Goal: Task Accomplishment & Management: Use online tool/utility

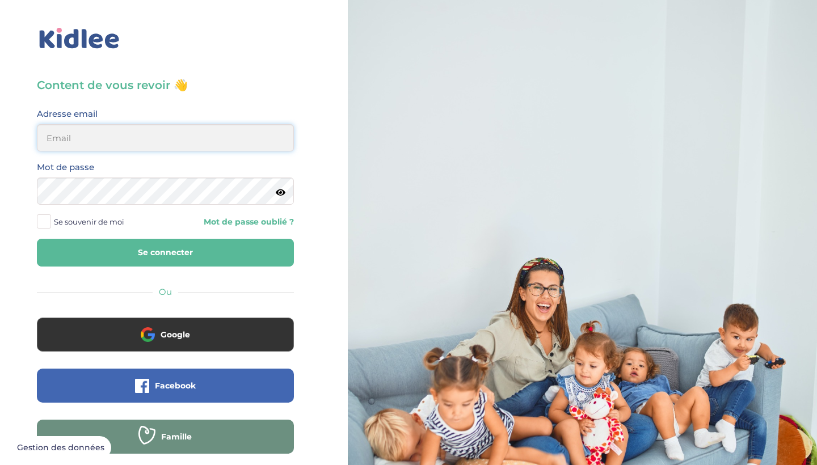
type input "[EMAIL_ADDRESS][DOMAIN_NAME]"
click at [158, 249] on button "Se connecter" at bounding box center [165, 253] width 257 height 28
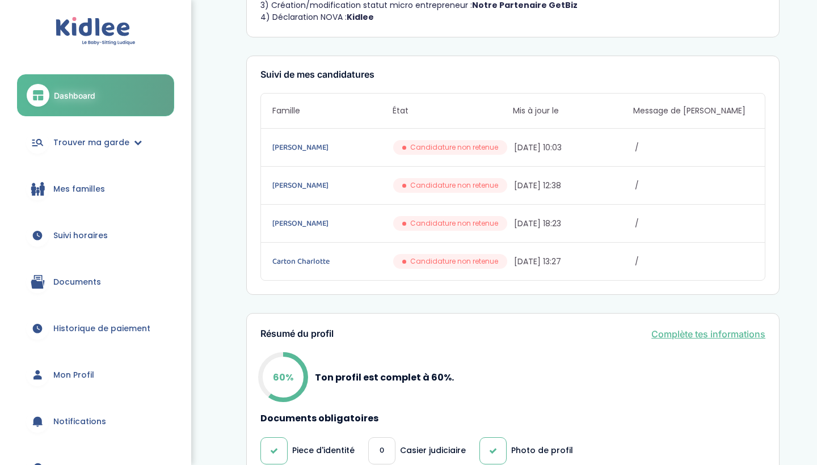
scroll to position [313, 0]
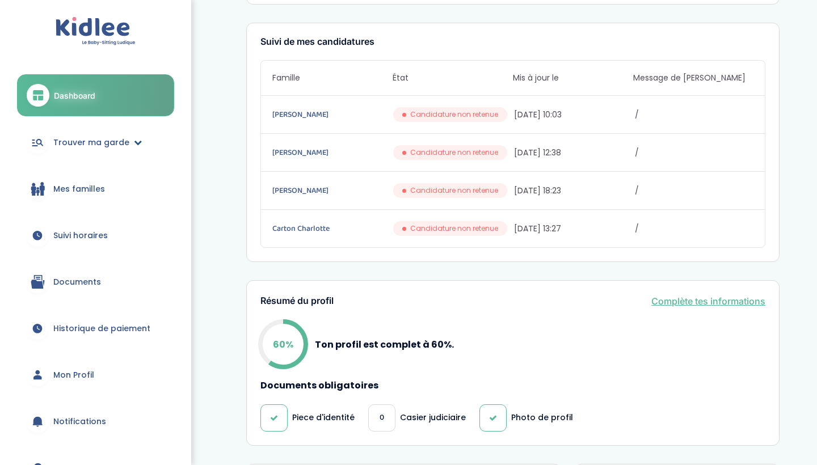
click at [115, 141] on span "Trouver ma garde" at bounding box center [91, 143] width 76 height 12
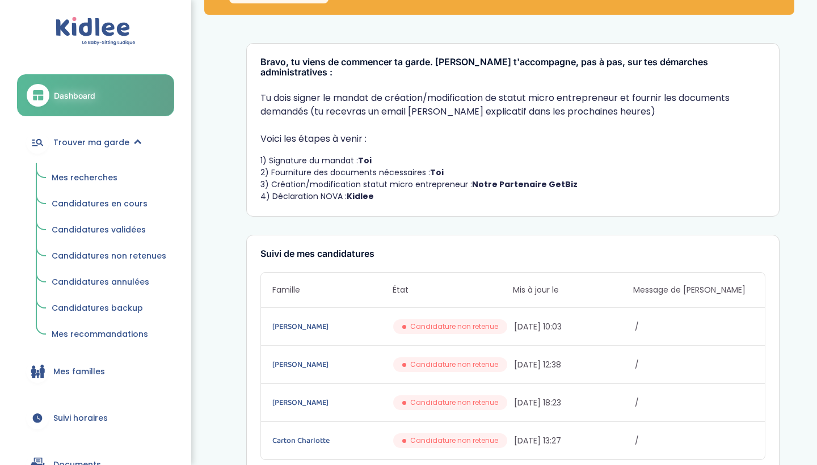
scroll to position [102, 0]
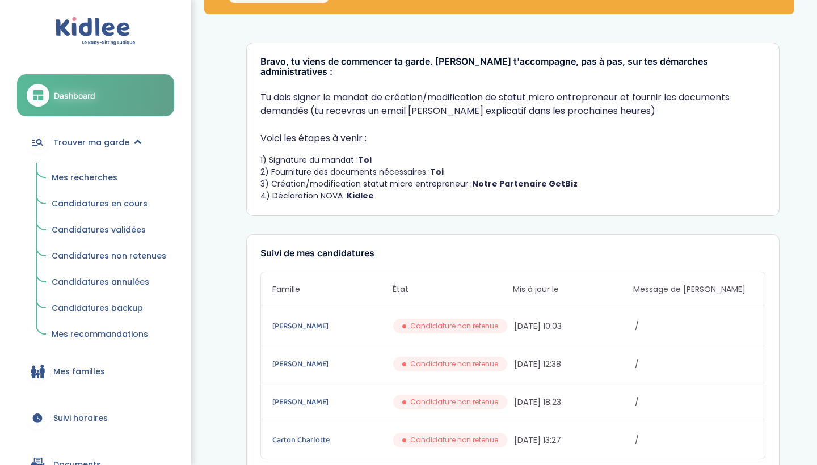
click at [93, 188] on link "Mes recherches" at bounding box center [109, 178] width 131 height 22
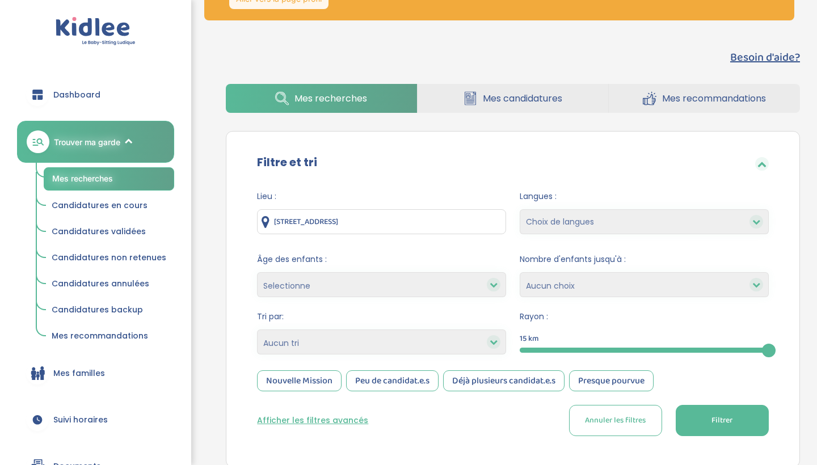
scroll to position [106, 0]
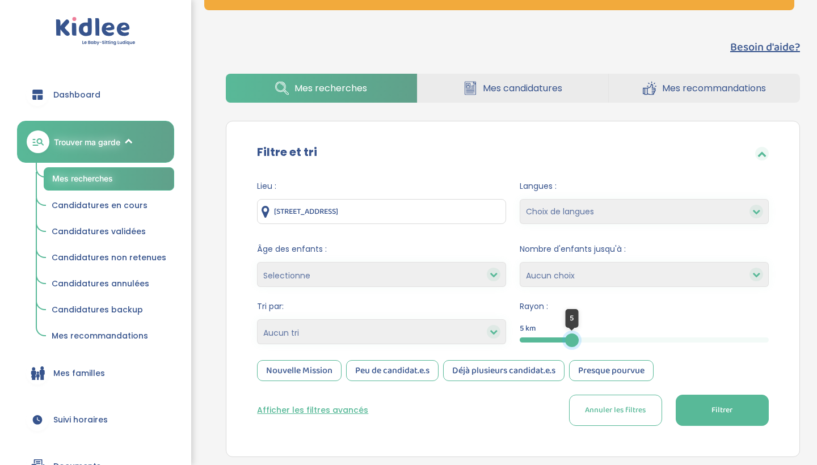
drag, startPoint x: 765, startPoint y: 343, endPoint x: 572, endPoint y: 349, distance: 193.1
click at [572, 349] on form "Lieu : 6 Rue des Joutes, Ivry-sur-Seine, France Langues : Choix de langues Alle…" at bounding box center [513, 304] width 512 height 246
click at [733, 418] on button "Filtrer" at bounding box center [722, 410] width 93 height 31
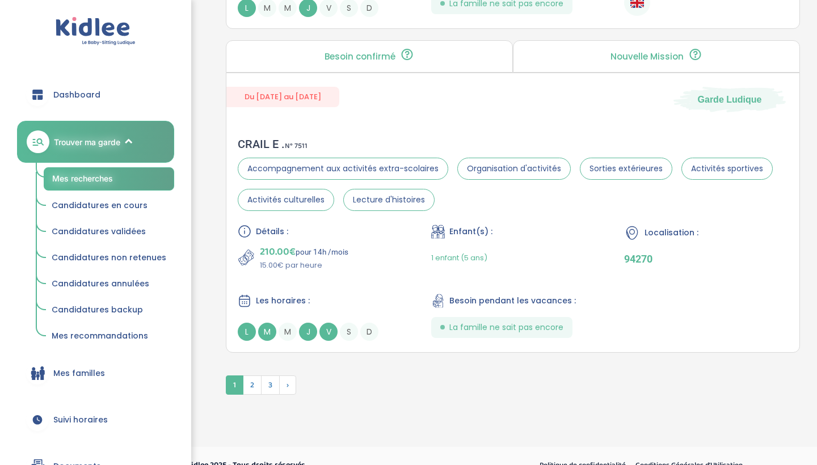
scroll to position [3255, 0]
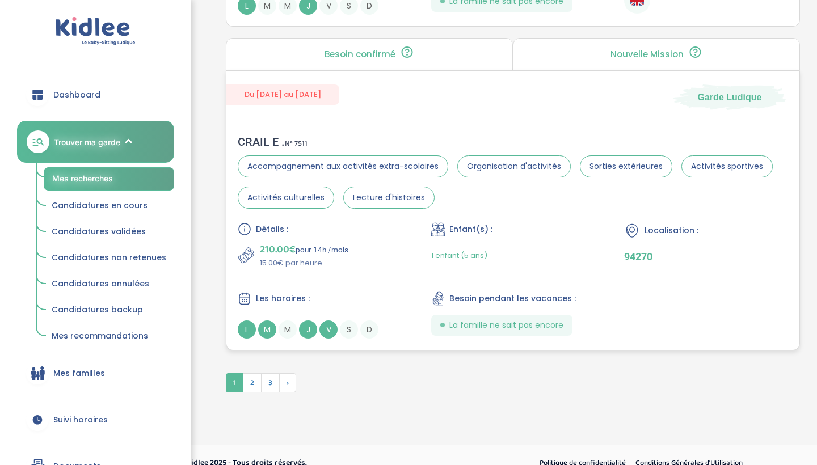
click at [406, 261] on div "Détails : 210.00€ pour 14h /mois 15.00€ par heure Enfant(s) : 1 enfant (5 ans) …" at bounding box center [513, 281] width 551 height 116
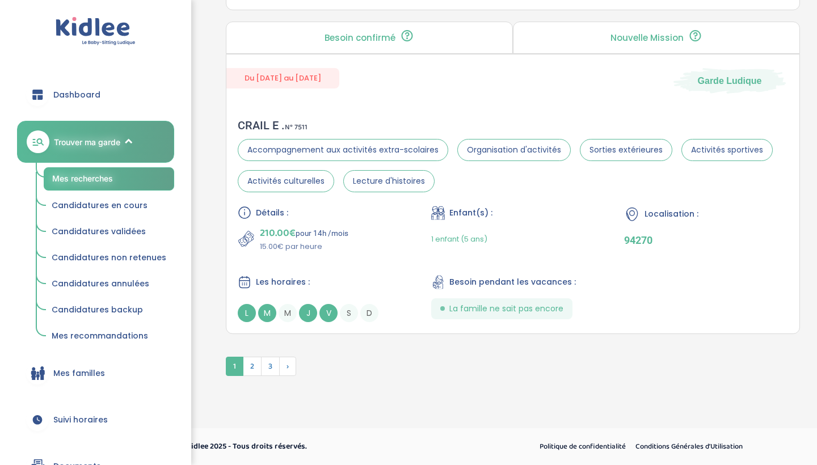
scroll to position [3272, 0]
click at [255, 369] on span "2" at bounding box center [252, 366] width 19 height 19
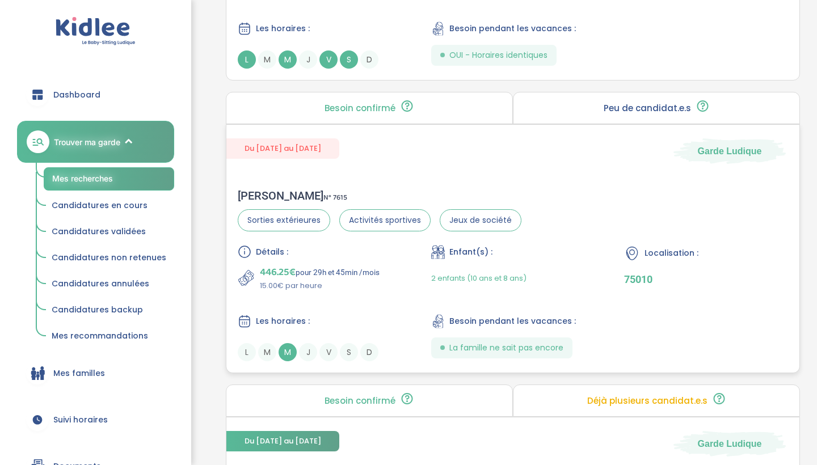
scroll to position [2579, 0]
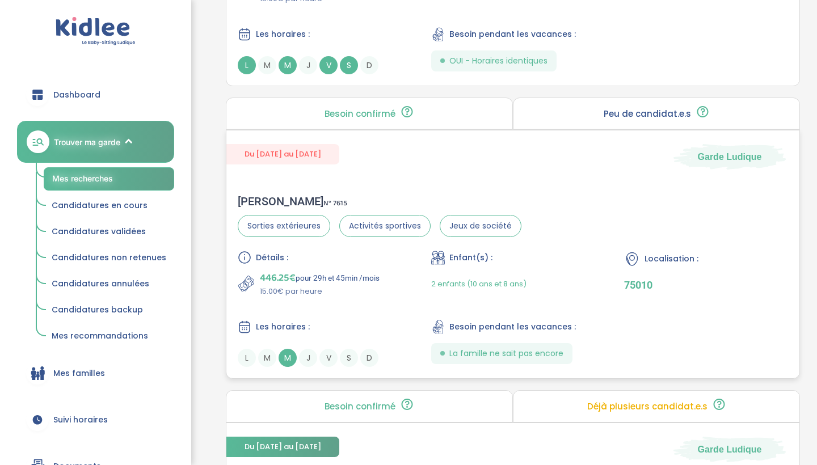
click at [301, 280] on p "446.25€ pour 29h et 45min /mois" at bounding box center [320, 278] width 120 height 16
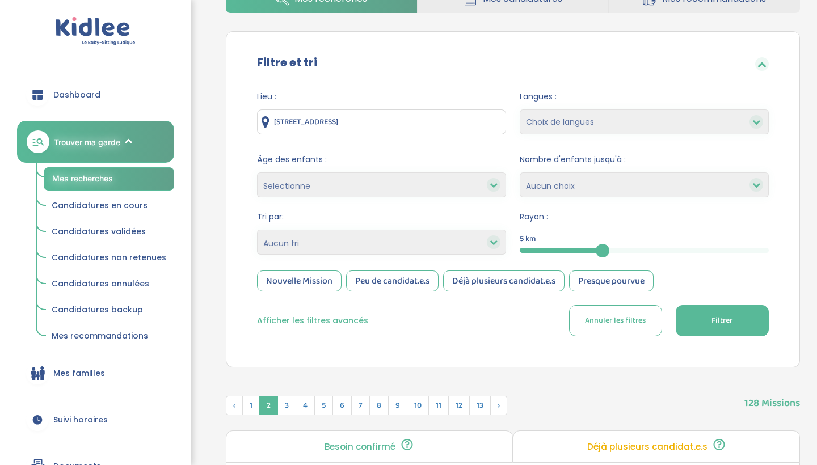
scroll to position [229, 0]
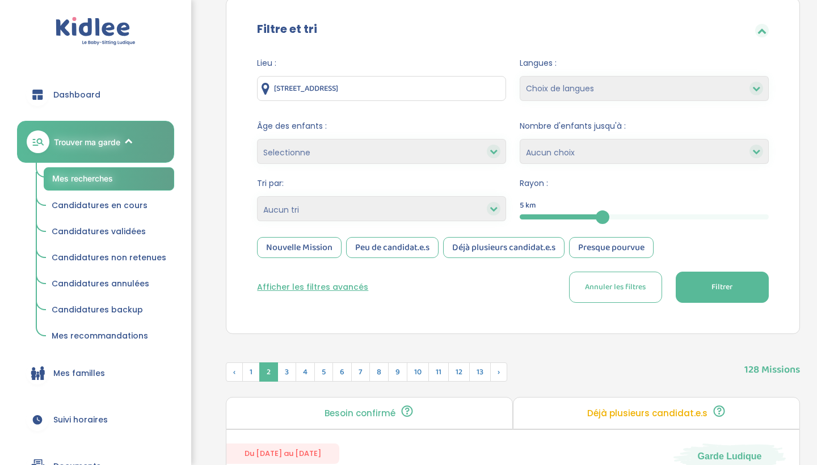
click at [689, 273] on button "Filtrer" at bounding box center [722, 287] width 93 height 31
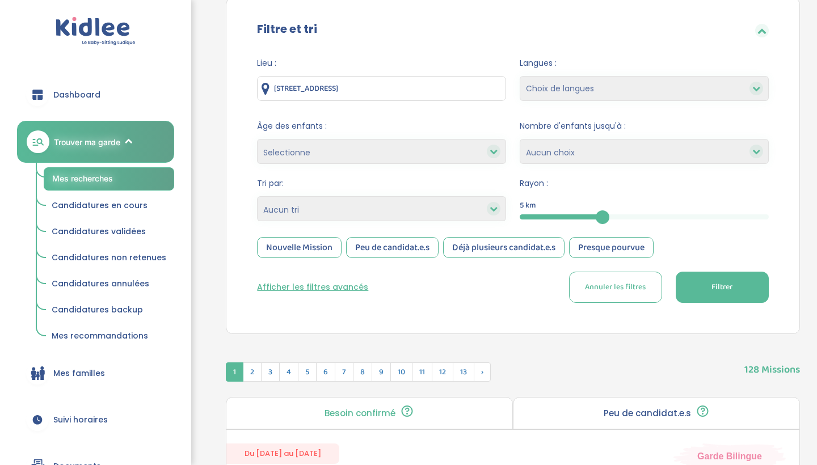
click at [703, 300] on button "Filtrer" at bounding box center [722, 287] width 93 height 31
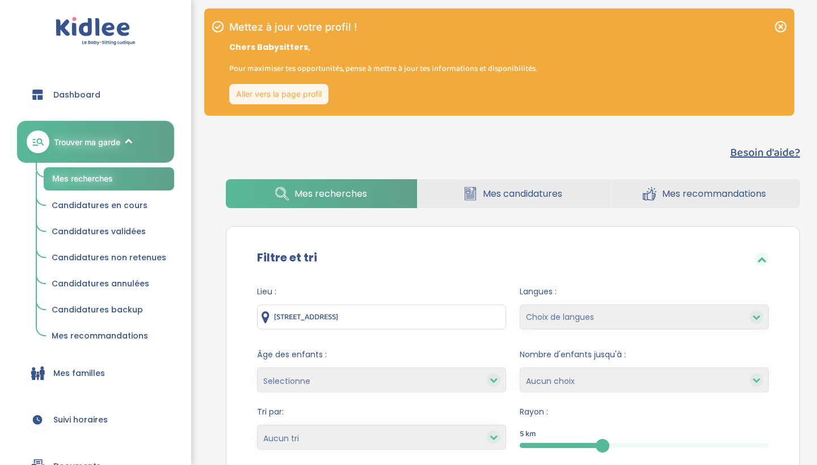
scroll to position [0, 0]
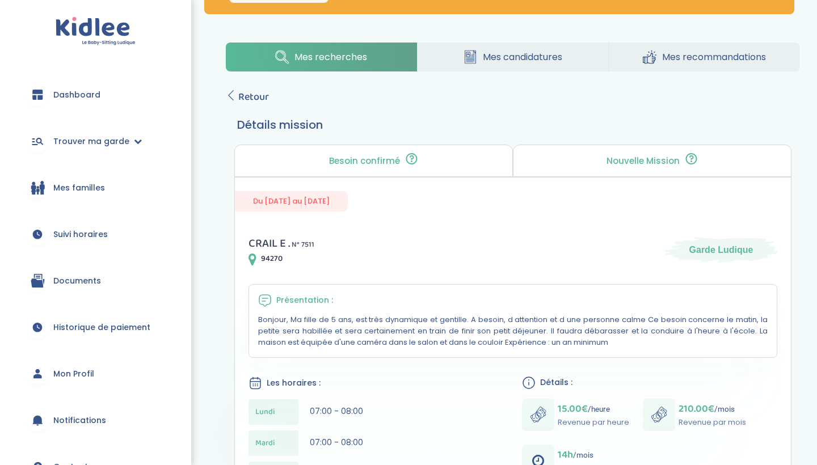
scroll to position [87, 0]
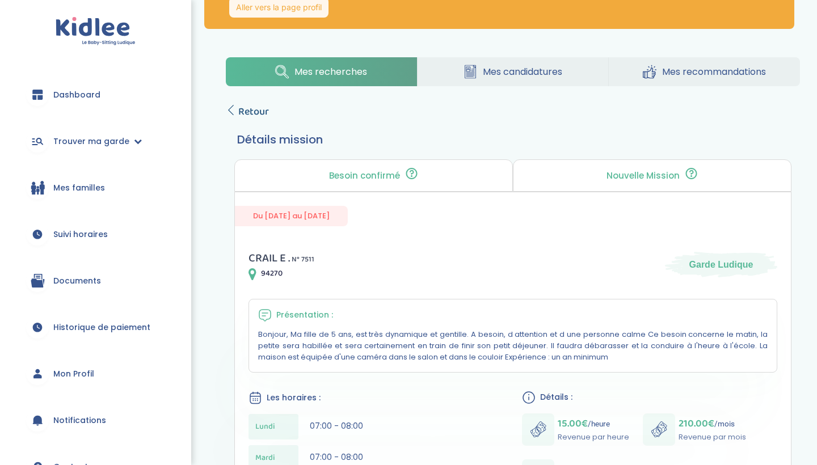
click at [237, 111] on link "Retour" at bounding box center [247, 112] width 43 height 16
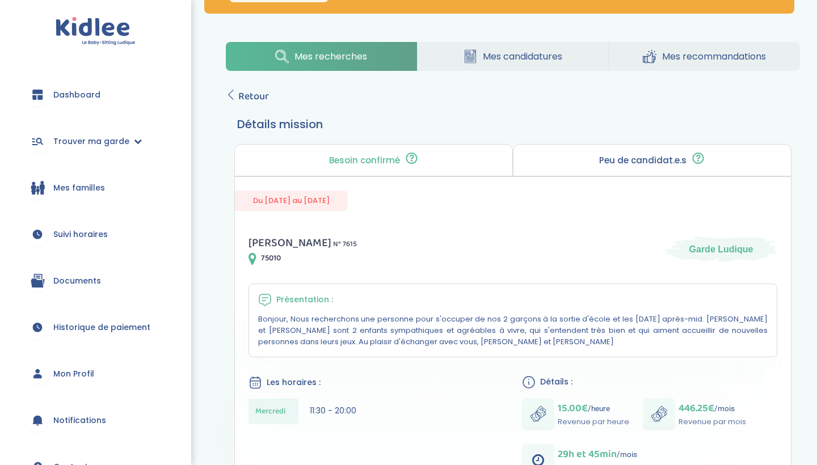
scroll to position [119, 0]
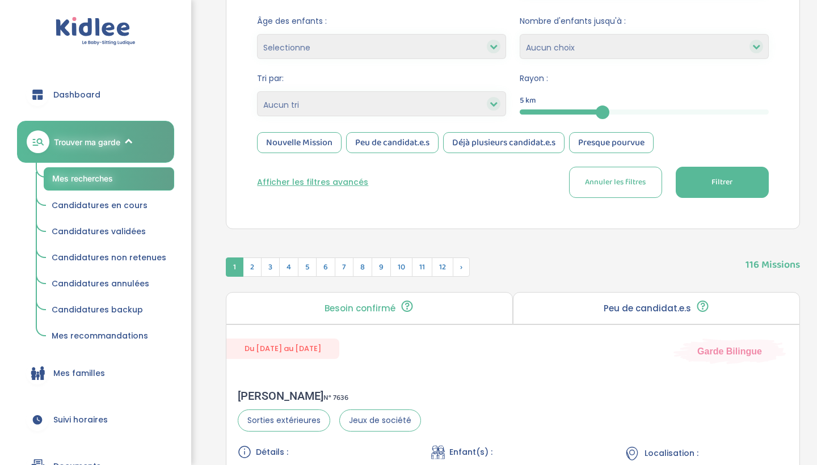
scroll to position [301, 0]
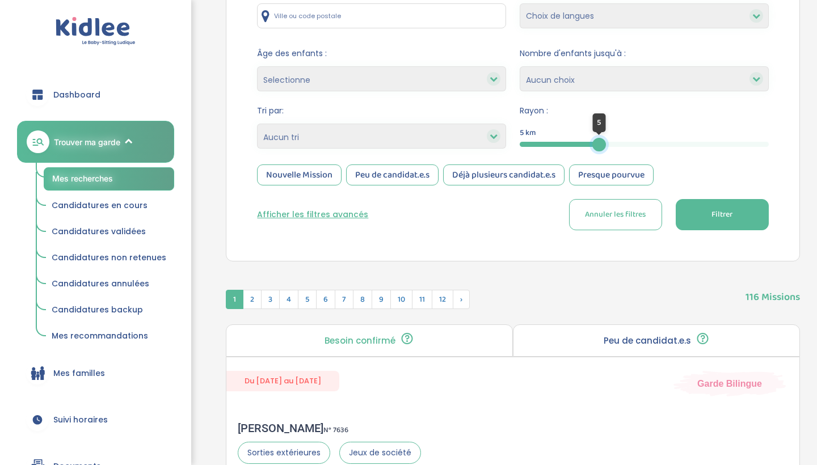
drag, startPoint x: 605, startPoint y: 144, endPoint x: 591, endPoint y: 143, distance: 13.6
click at [593, 143] on div at bounding box center [600, 145] width 14 height 14
click at [714, 249] on div "Filtre et tri Lieu : Langues : Choix de langues Allemand Anglais Espagnol Itali…" at bounding box center [513, 93] width 574 height 337
click at [712, 216] on span "Filtrer" at bounding box center [722, 215] width 21 height 12
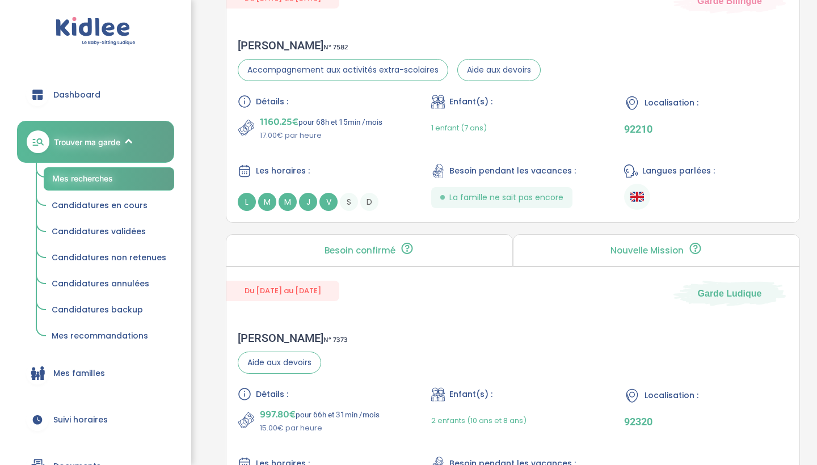
scroll to position [987, 0]
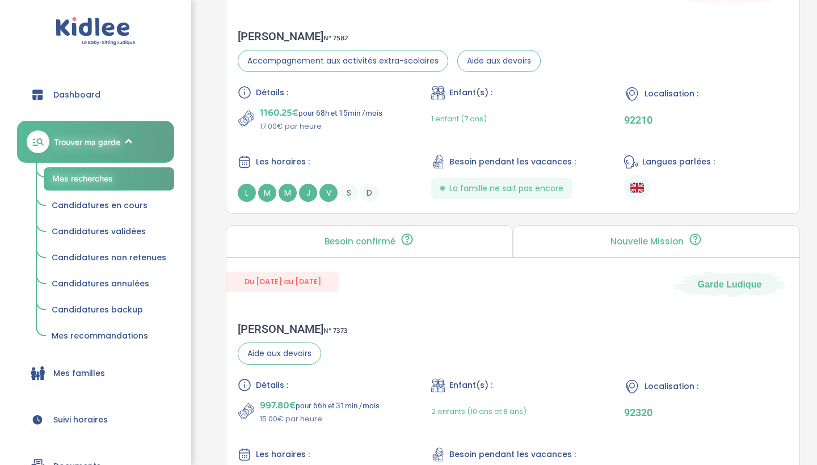
click at [129, 282] on span "Candidatures annulées" at bounding box center [101, 283] width 98 height 11
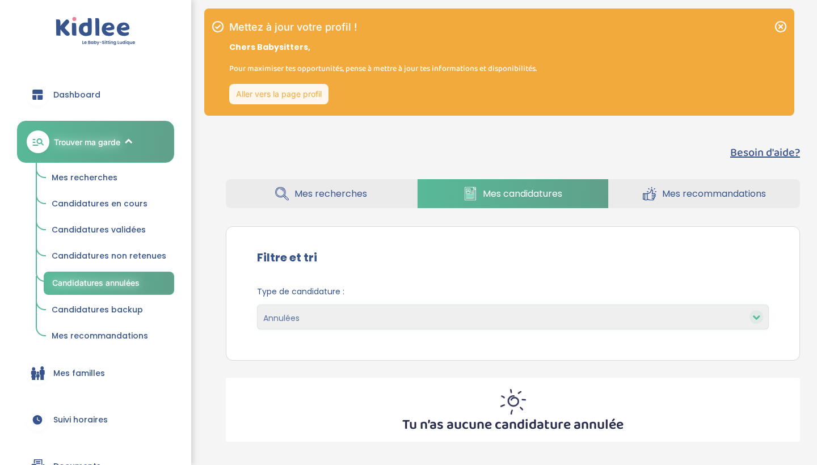
select select "canceled"
click at [106, 184] on link "Mes recherches" at bounding box center [109, 178] width 131 height 22
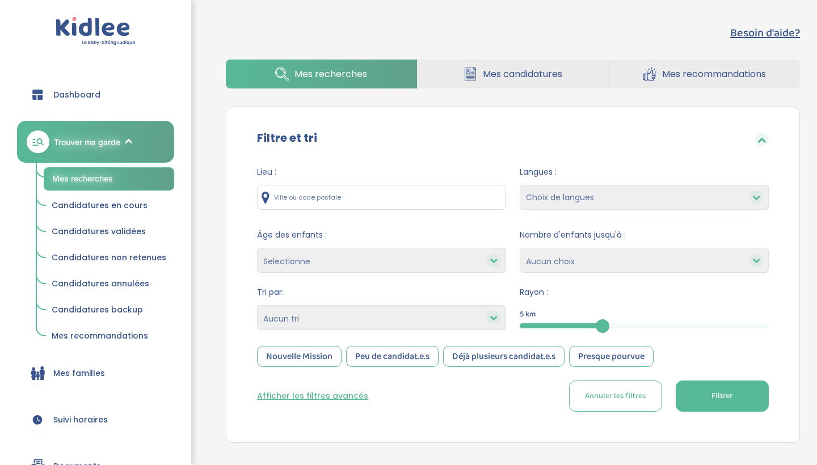
click at [728, 392] on span "Filtrer" at bounding box center [722, 397] width 21 height 12
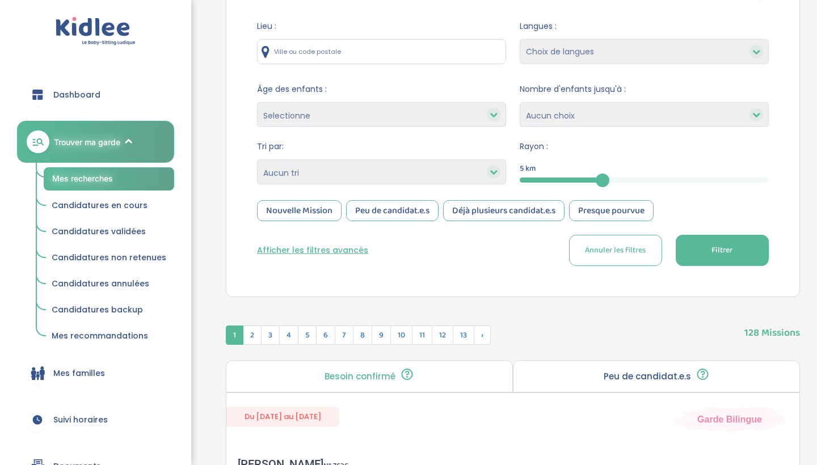
scroll to position [249, 0]
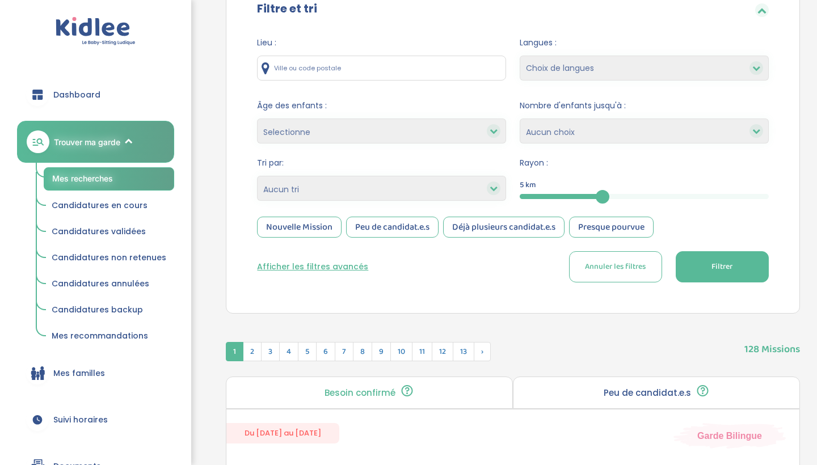
click at [758, 284] on div "Lieu : Langues : Choix de langues Allemand Anglais Espagnol Italien Français Co…" at bounding box center [513, 163] width 546 height 271
click at [767, 265] on button "Filtrer" at bounding box center [722, 266] width 93 height 31
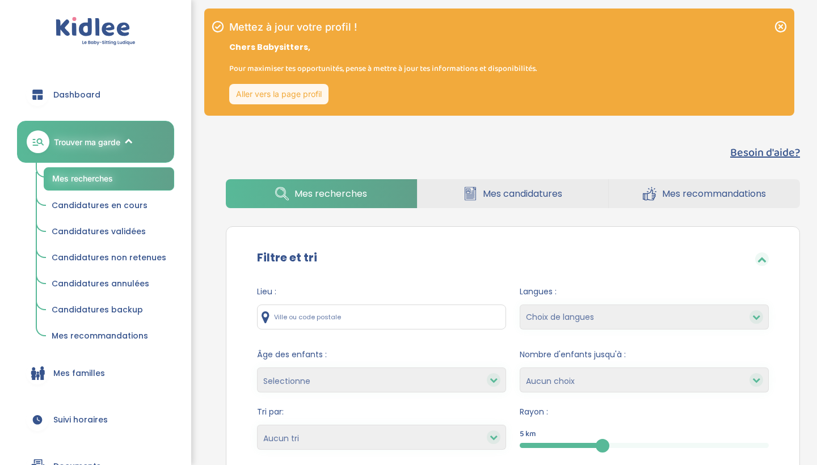
scroll to position [0, 0]
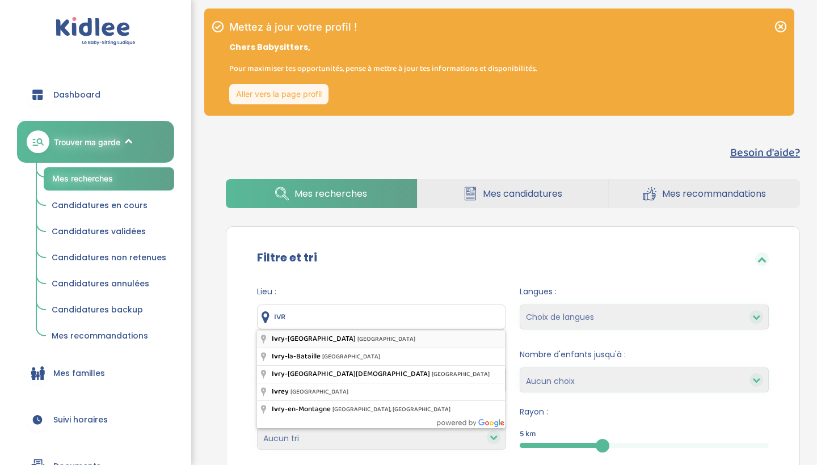
type input "Ivry-sur-Seine, France"
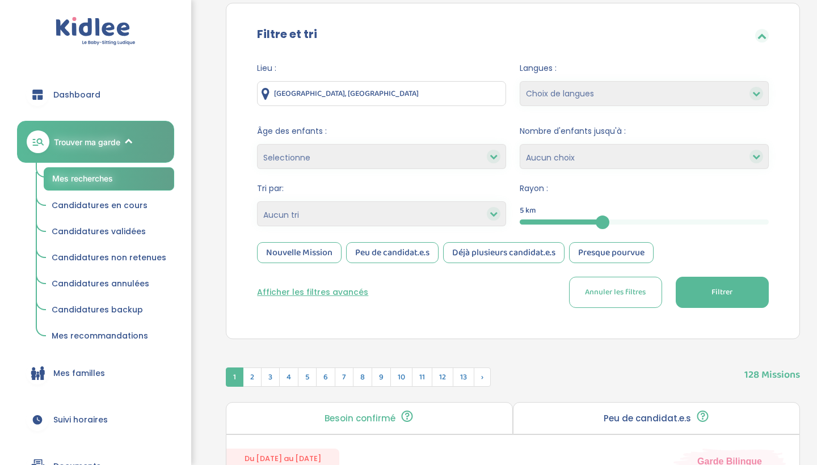
scroll to position [240, 0]
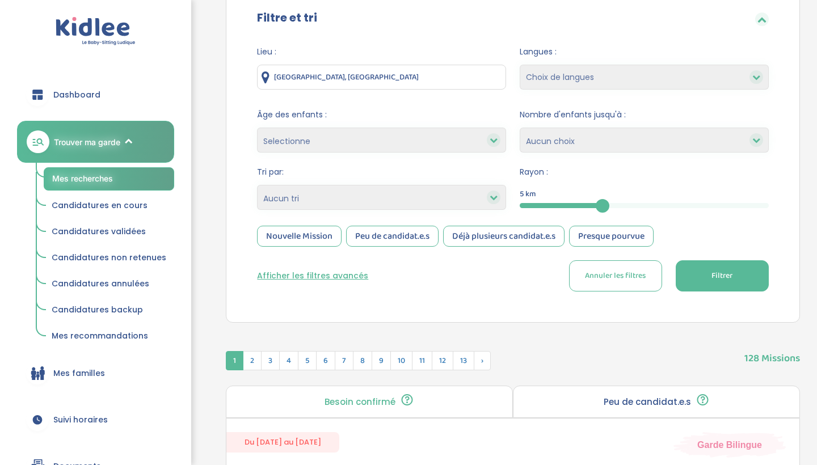
click at [687, 271] on button "Filtrer" at bounding box center [722, 276] width 93 height 31
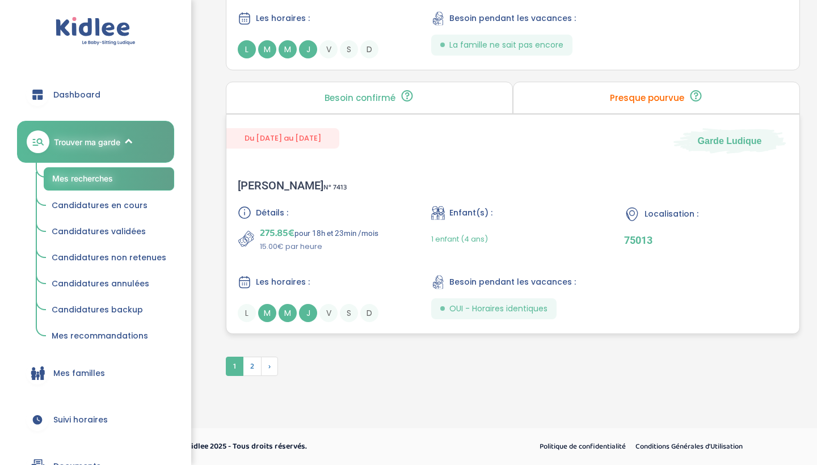
scroll to position [3243, 0]
click at [247, 364] on span "2" at bounding box center [252, 366] width 19 height 19
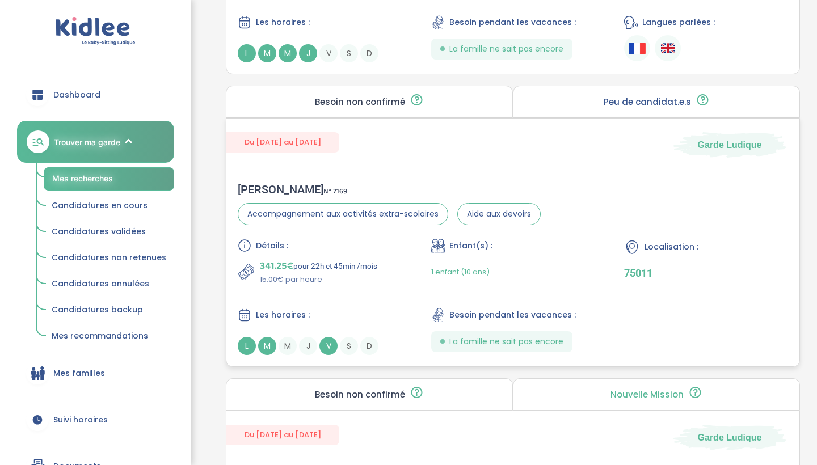
scroll to position [1415, 0]
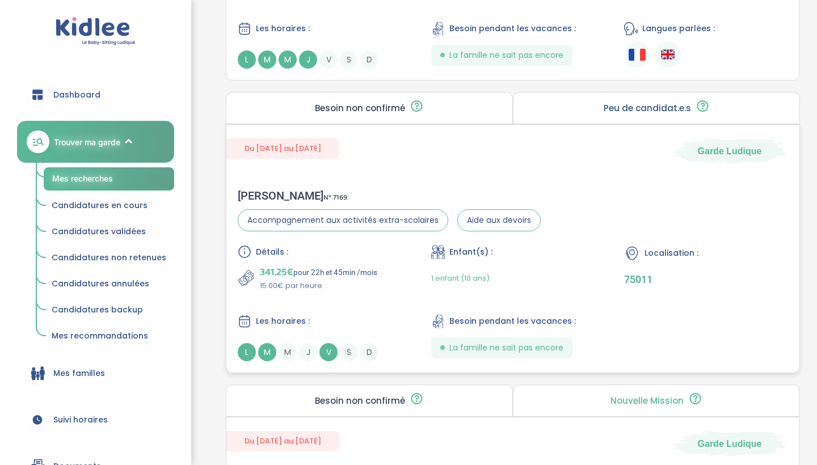
click at [338, 304] on div "Détails : 341.25€ pour 22h et 45min /mois 15.00€ par heure Enfant(s) : 1 enfant…" at bounding box center [513, 303] width 551 height 116
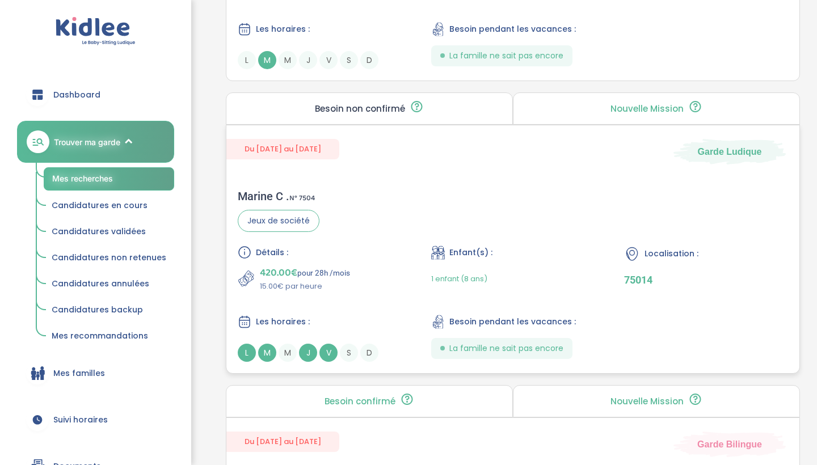
scroll to position [797, 0]
click at [305, 247] on div "Détails :" at bounding box center [320, 253] width 164 height 14
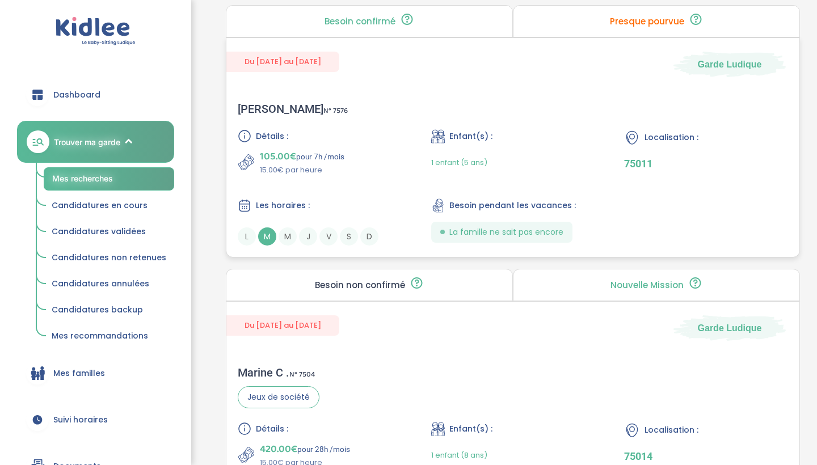
scroll to position [620, 0]
click at [382, 177] on div "Détails : 105.00€ pour 7h /mois 15.00€ par heure Enfant(s) : 1 enfant (5 ans) L…" at bounding box center [513, 188] width 551 height 116
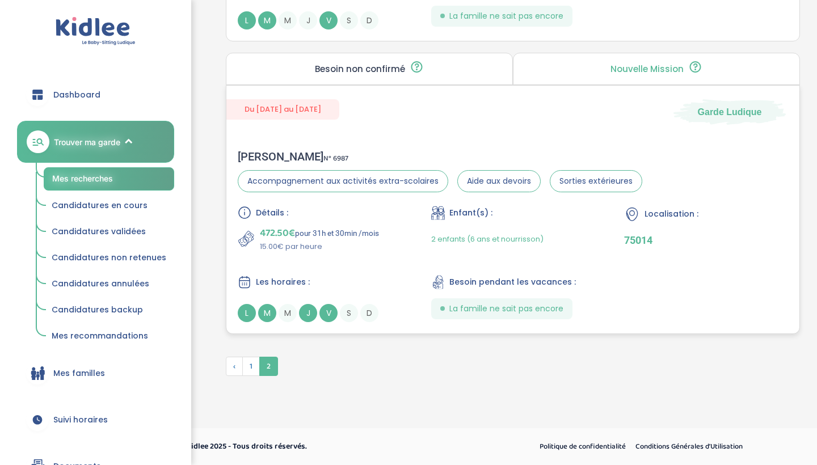
scroll to position [1747, 0]
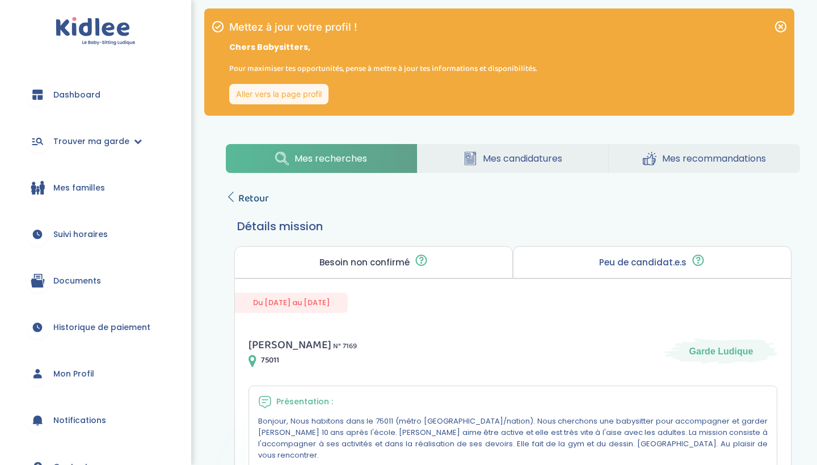
click at [256, 198] on span "Retour" at bounding box center [253, 199] width 31 height 16
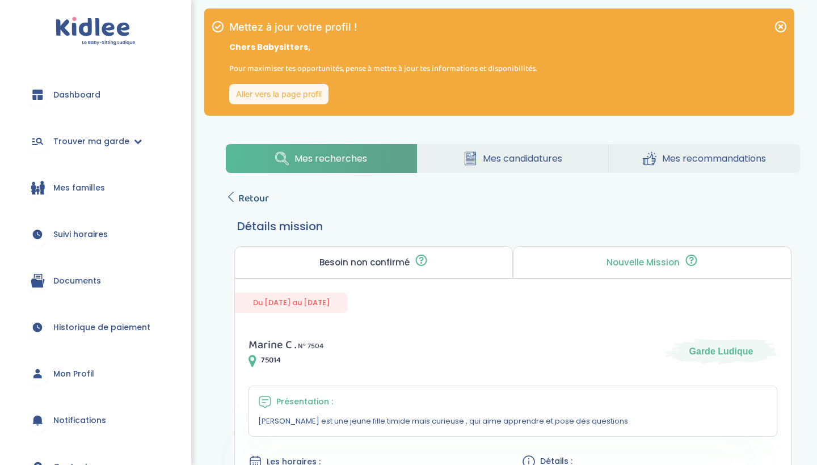
click at [243, 199] on span "Retour" at bounding box center [253, 199] width 31 height 16
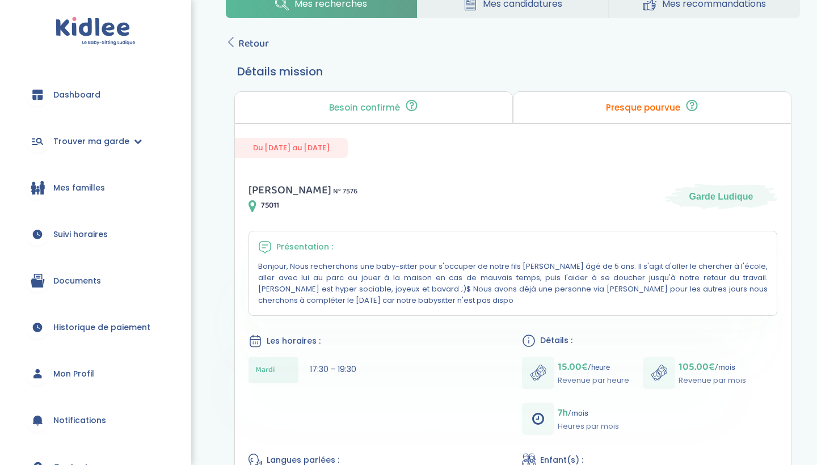
scroll to position [157, 0]
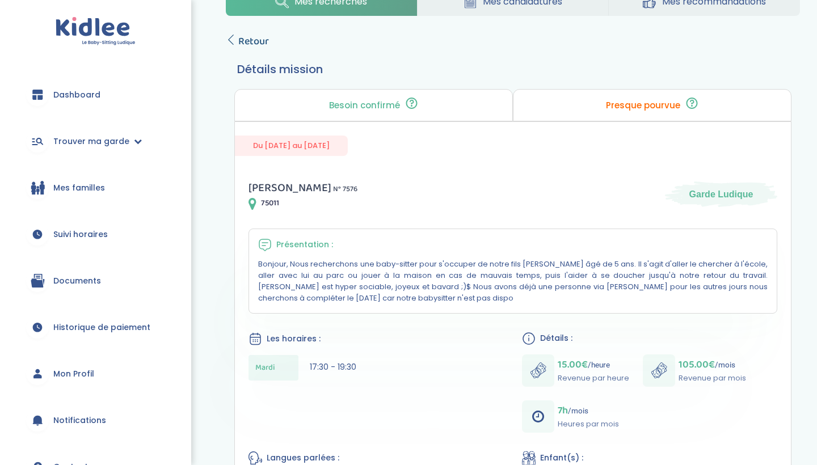
click at [254, 36] on span "Retour" at bounding box center [253, 41] width 31 height 16
